Goal: Task Accomplishment & Management: Use online tool/utility

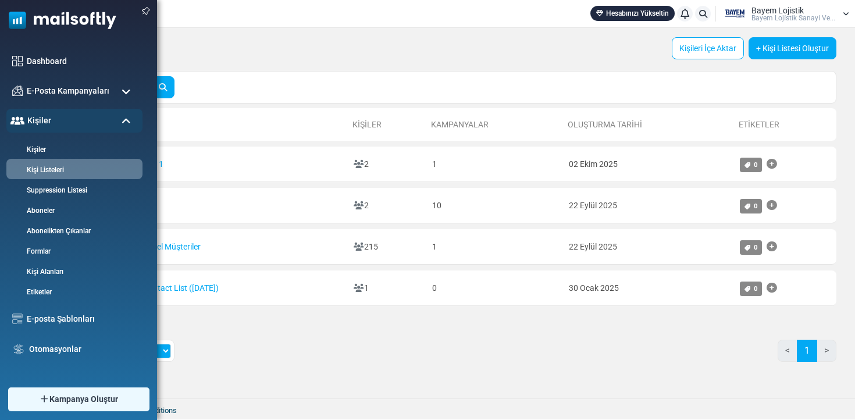
click at [27, 12] on img at bounding box center [58, 17] width 116 height 35
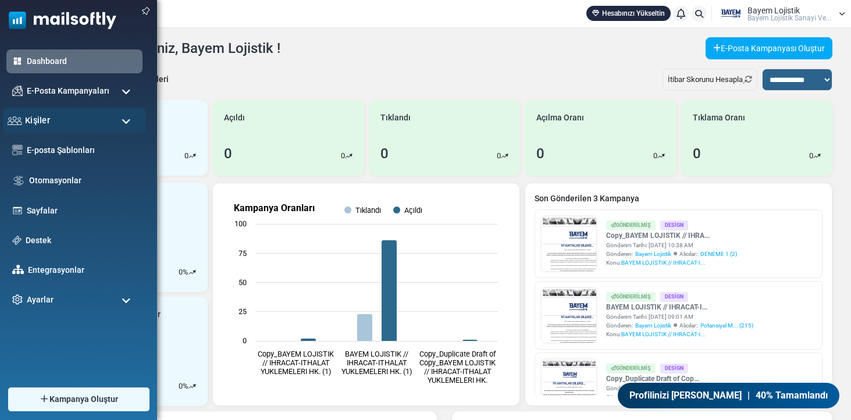
click at [67, 111] on div "Kişiler" at bounding box center [74, 120] width 143 height 25
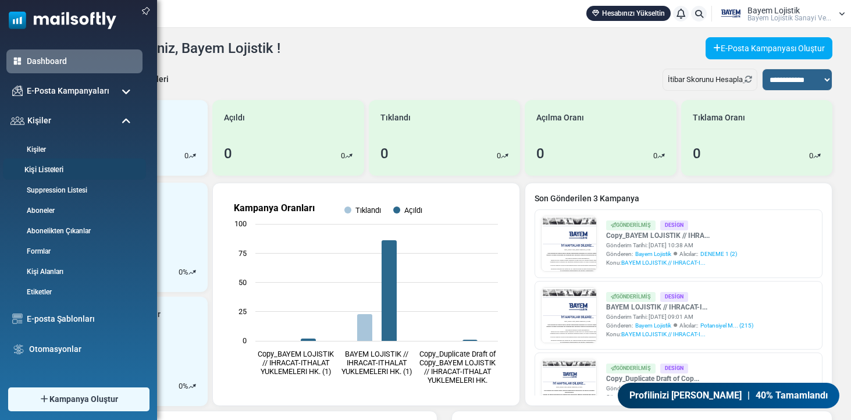
click at [79, 162] on li "Kişi Listeleri" at bounding box center [74, 169] width 143 height 22
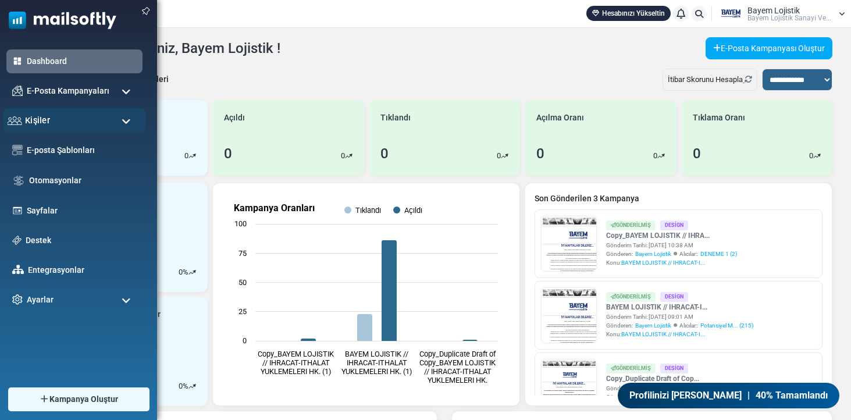
click at [68, 119] on div "Kişiler" at bounding box center [74, 120] width 143 height 25
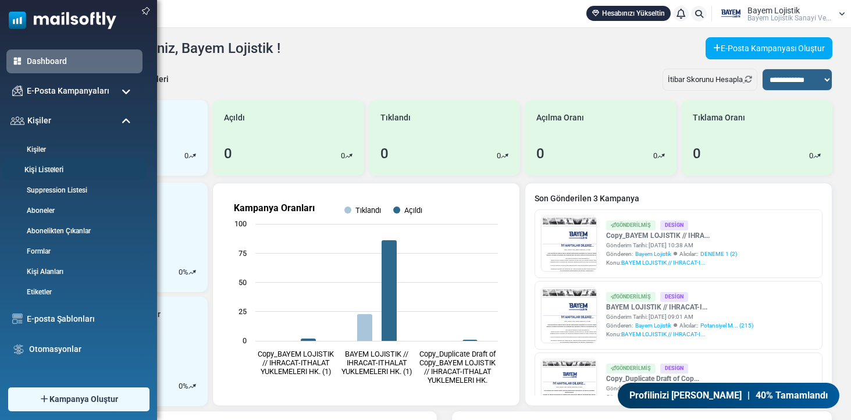
click at [46, 170] on link "Kişi Listeleri" at bounding box center [73, 170] width 140 height 11
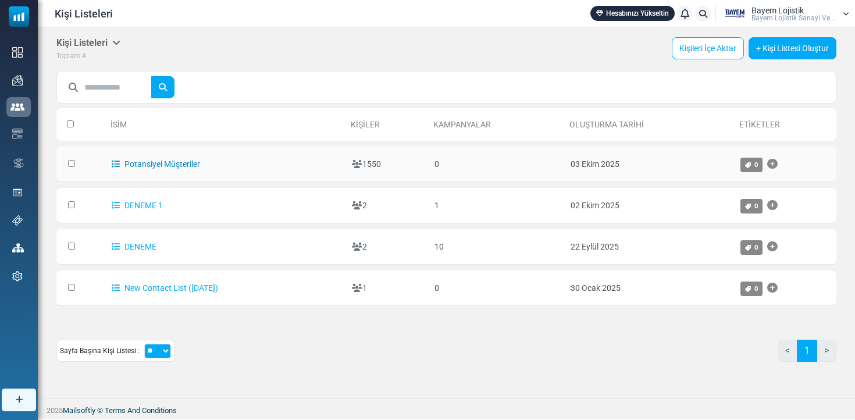
click at [183, 165] on link "Potansiyel Müşteriler" at bounding box center [156, 163] width 88 height 9
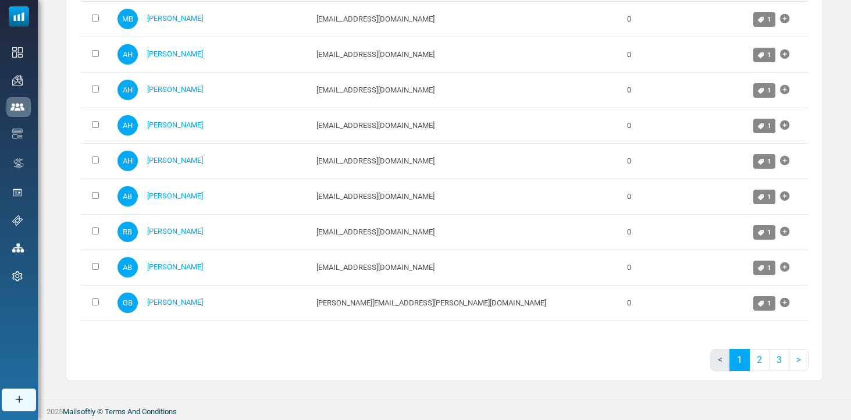
scroll to position [3440, 0]
click at [756, 358] on link "2" at bounding box center [759, 360] width 20 height 22
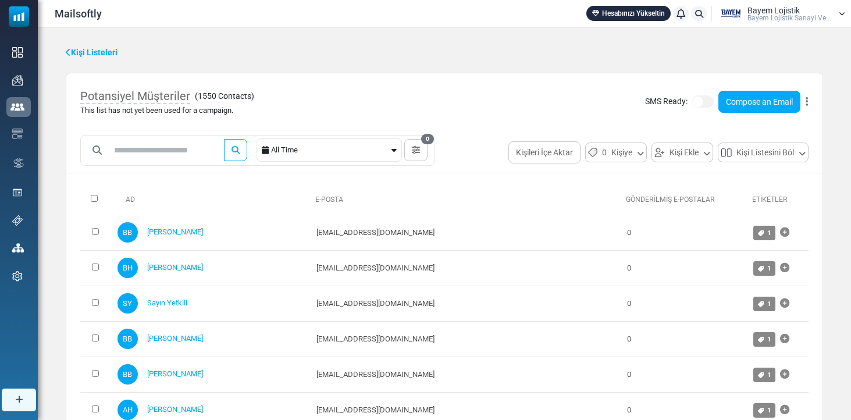
scroll to position [0, 0]
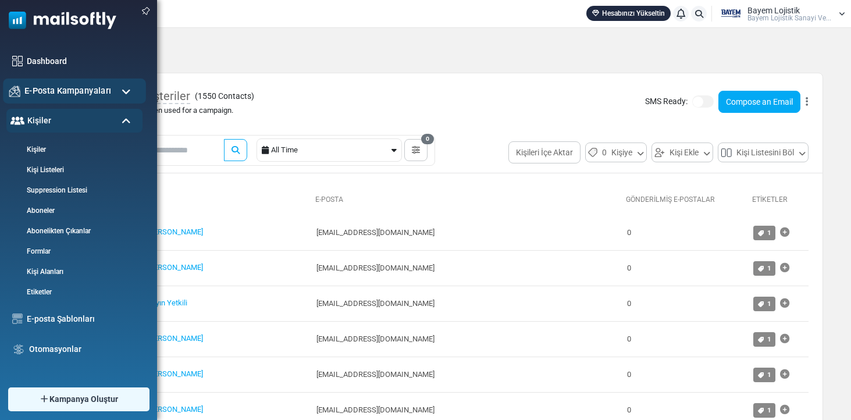
drag, startPoint x: 59, startPoint y: 76, endPoint x: 57, endPoint y: 81, distance: 6.3
click at [59, 76] on ul "Dashboard E-Posta Kampanyaları Kampanyalar Gönderici İtibarı Kişiler Kişiler Ki…" at bounding box center [75, 264] width 151 height 431
click at [57, 86] on span "E-Posta Kampanyaları" at bounding box center [67, 90] width 87 height 13
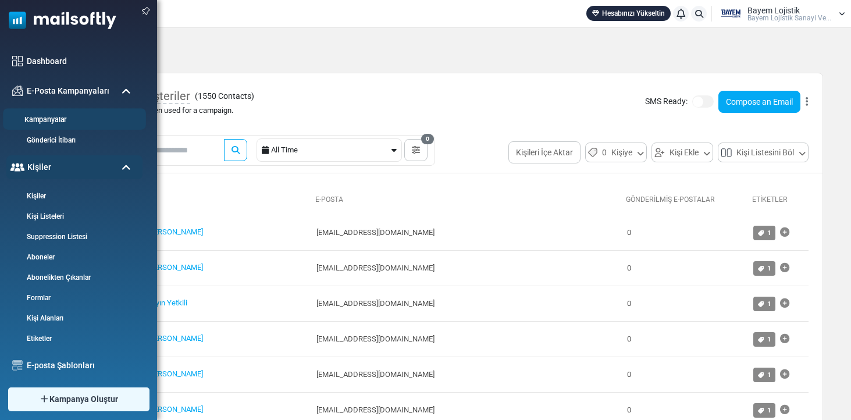
click at [59, 120] on link "Kampanyalar" at bounding box center [73, 120] width 140 height 11
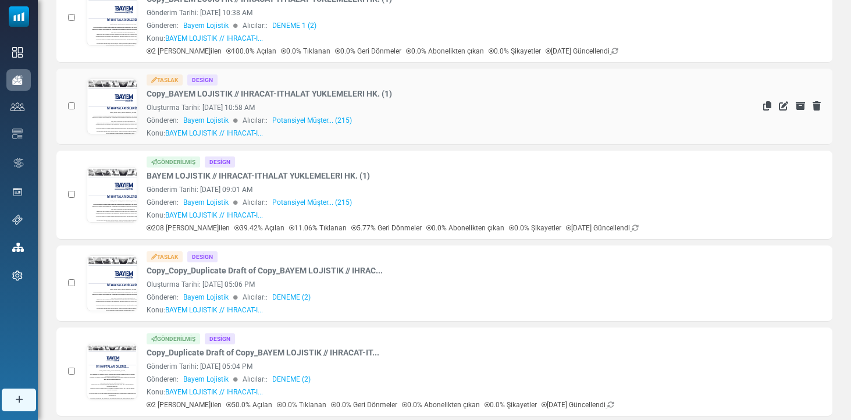
scroll to position [195, 0]
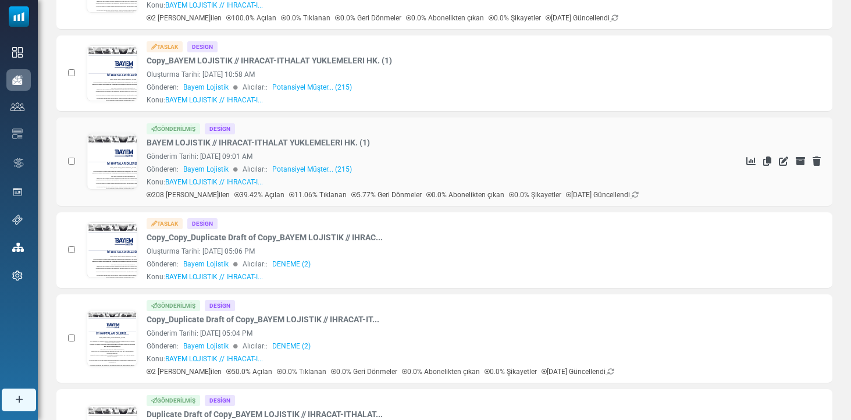
click at [111, 160] on link at bounding box center [112, 194] width 50 height 120
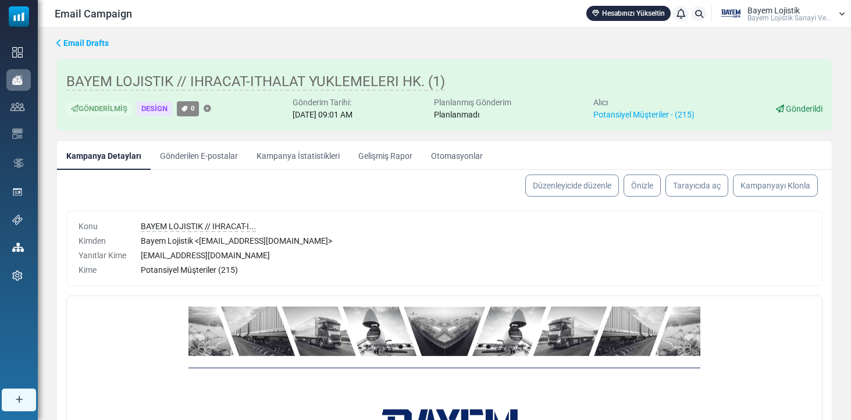
click at [264, 154] on link "Kampanya İstatistikleri" at bounding box center [298, 155] width 102 height 29
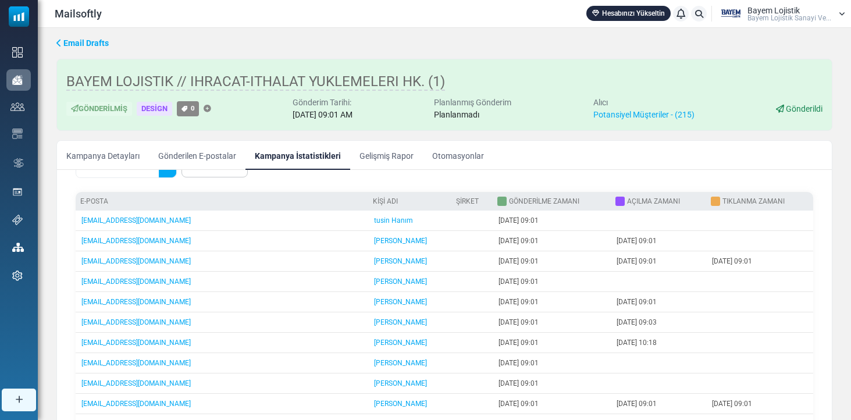
scroll to position [98, 0]
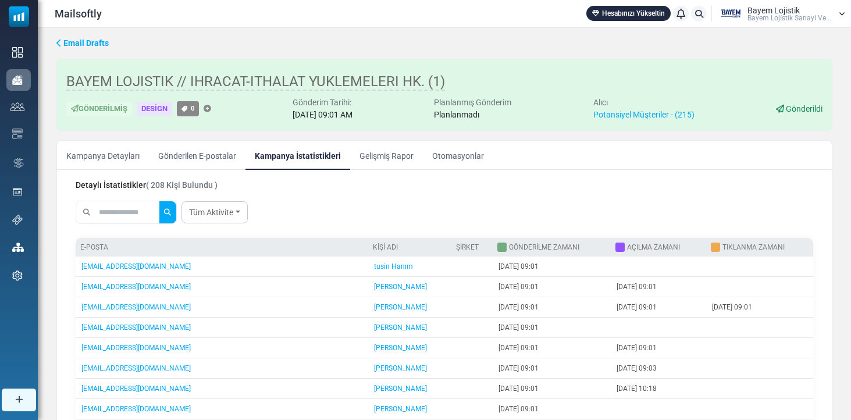
click at [148, 202] on input "text" at bounding box center [128, 212] width 63 height 22
click at [175, 212] on button "submit" at bounding box center [167, 212] width 17 height 22
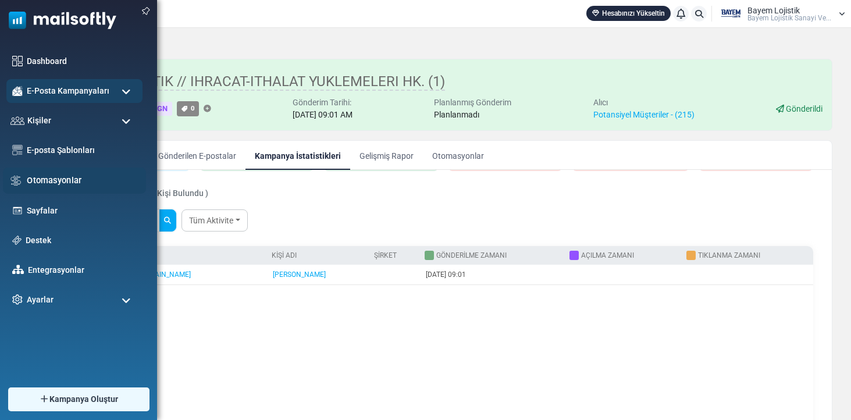
drag, startPoint x: 60, startPoint y: 209, endPoint x: 8, endPoint y: 206, distance: 51.8
click at [8, 207] on body "Mailsoftly Hesabınızı Yükseltin Bildirimler Bayem Lojistik Bayem Loji̇sti̇k San…" at bounding box center [425, 272] width 851 height 545
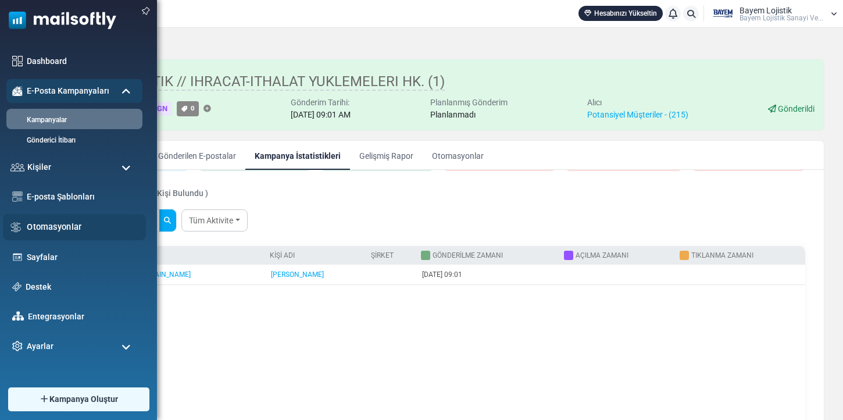
type input "*****"
click at [175, 220] on button "submit" at bounding box center [167, 220] width 17 height 22
